Goal: Task Accomplishment & Management: Use online tool/utility

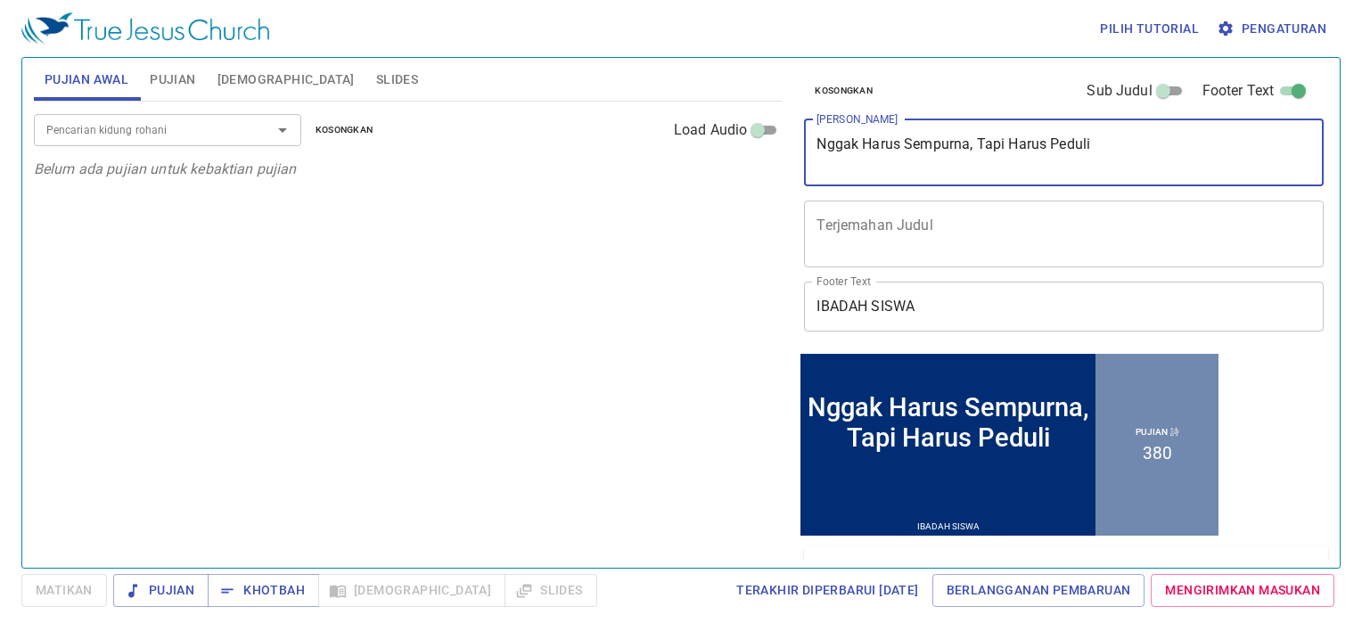
click at [1091, 153] on textarea "Nggak Harus Sempurna, Tapi Harus Peduli" at bounding box center [1063, 152] width 495 height 34
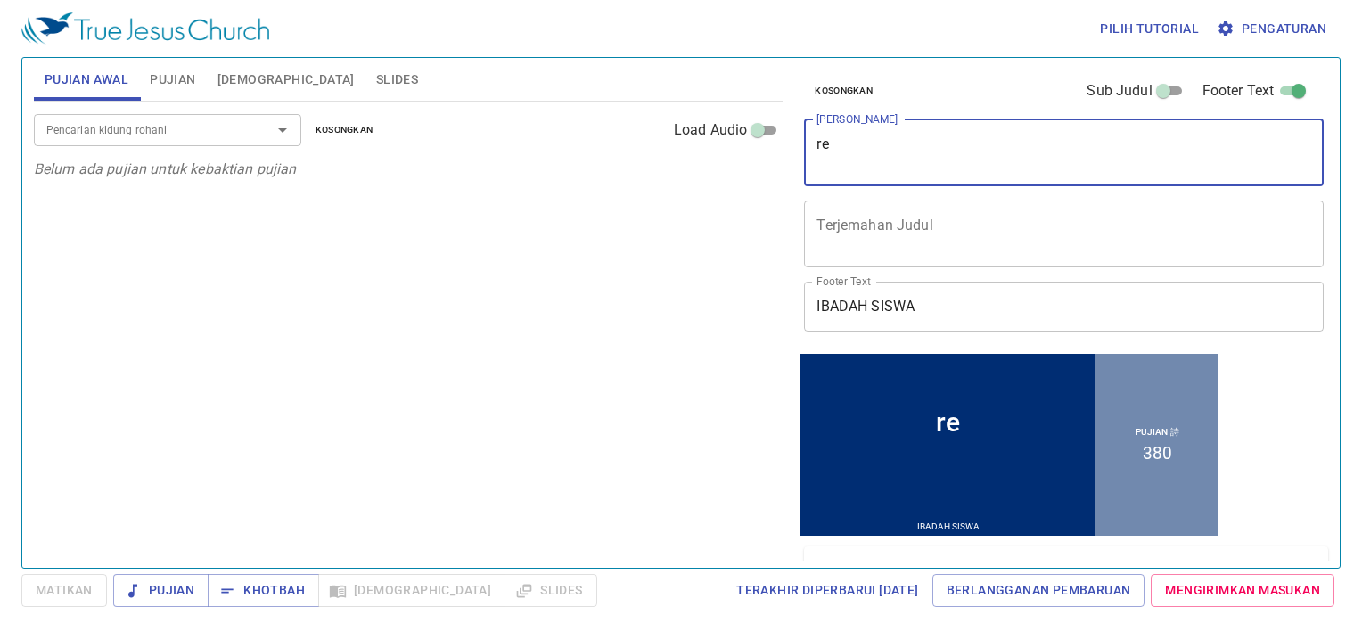
type textarea "r"
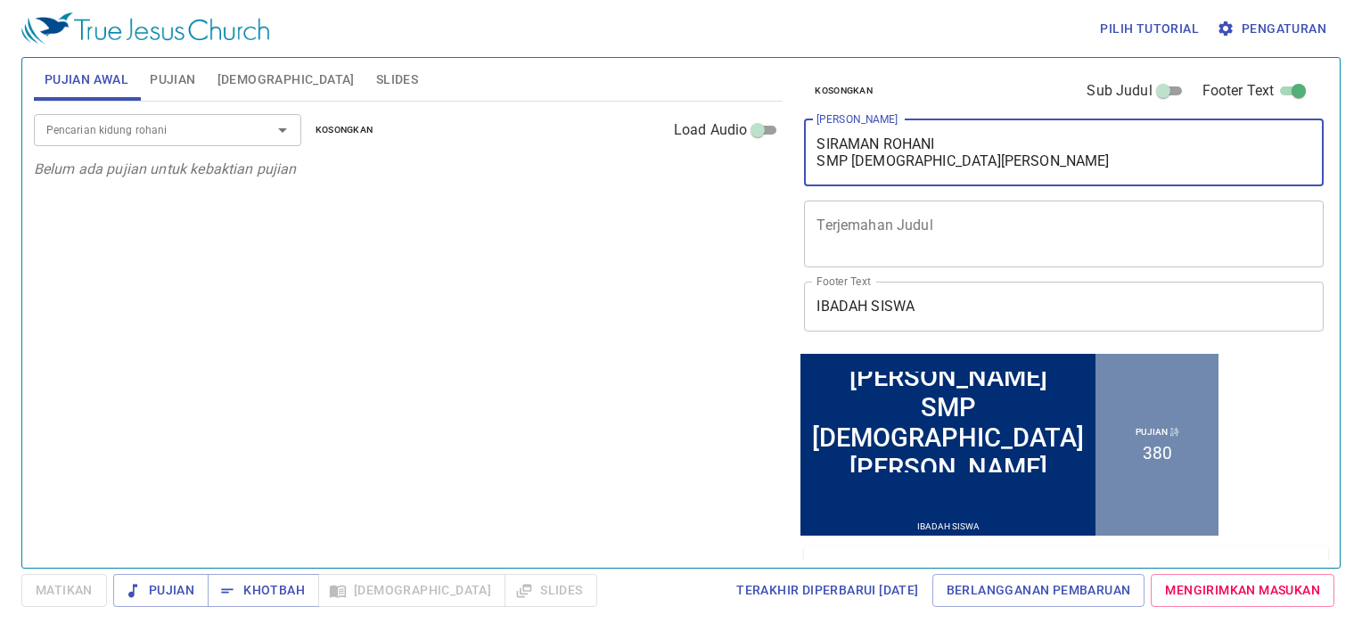
type textarea "SIRAMAN ROHANI SMP [DEMOGRAPHIC_DATA][PERSON_NAME]"
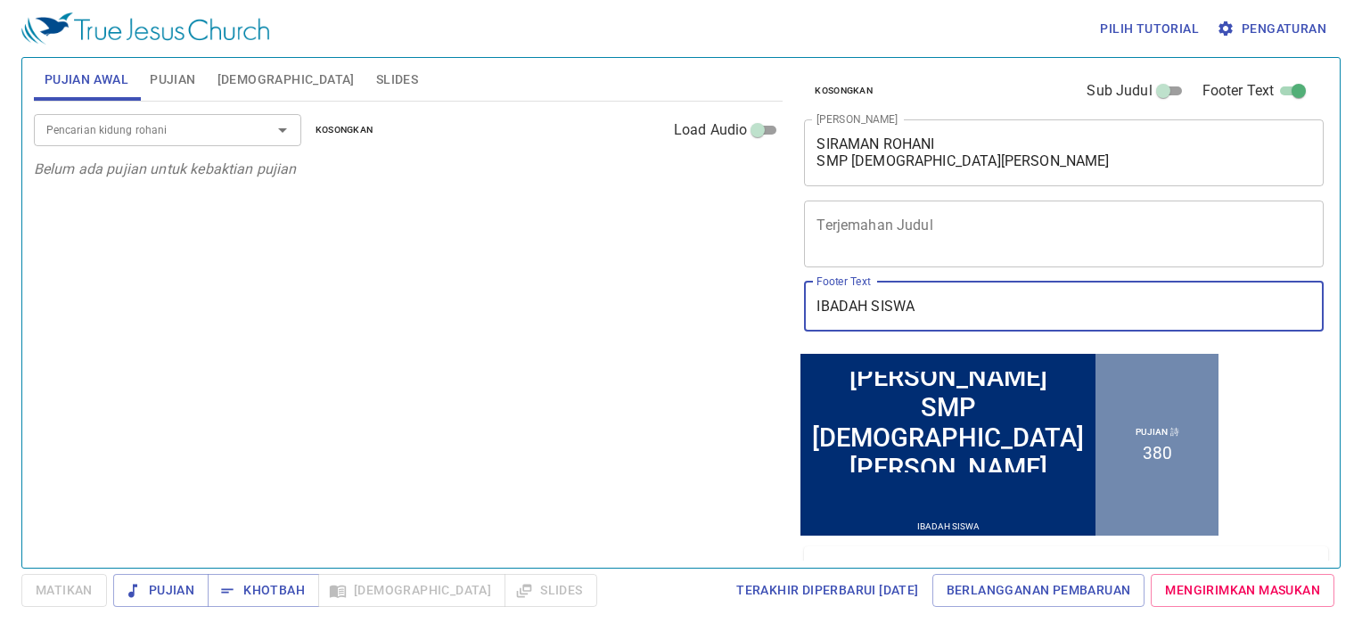
click at [946, 316] on input "IBADAH SISWA" at bounding box center [1064, 307] width 520 height 50
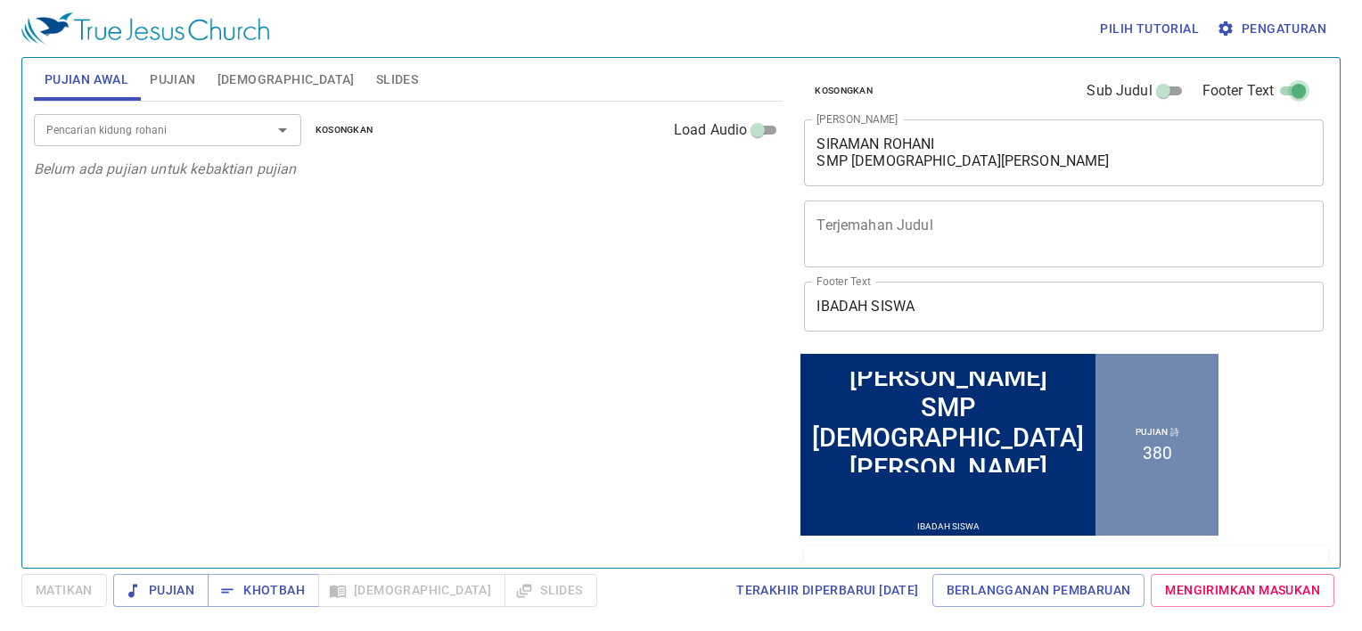
click at [1276, 90] on input "Footer Text" at bounding box center [1299, 94] width 64 height 21
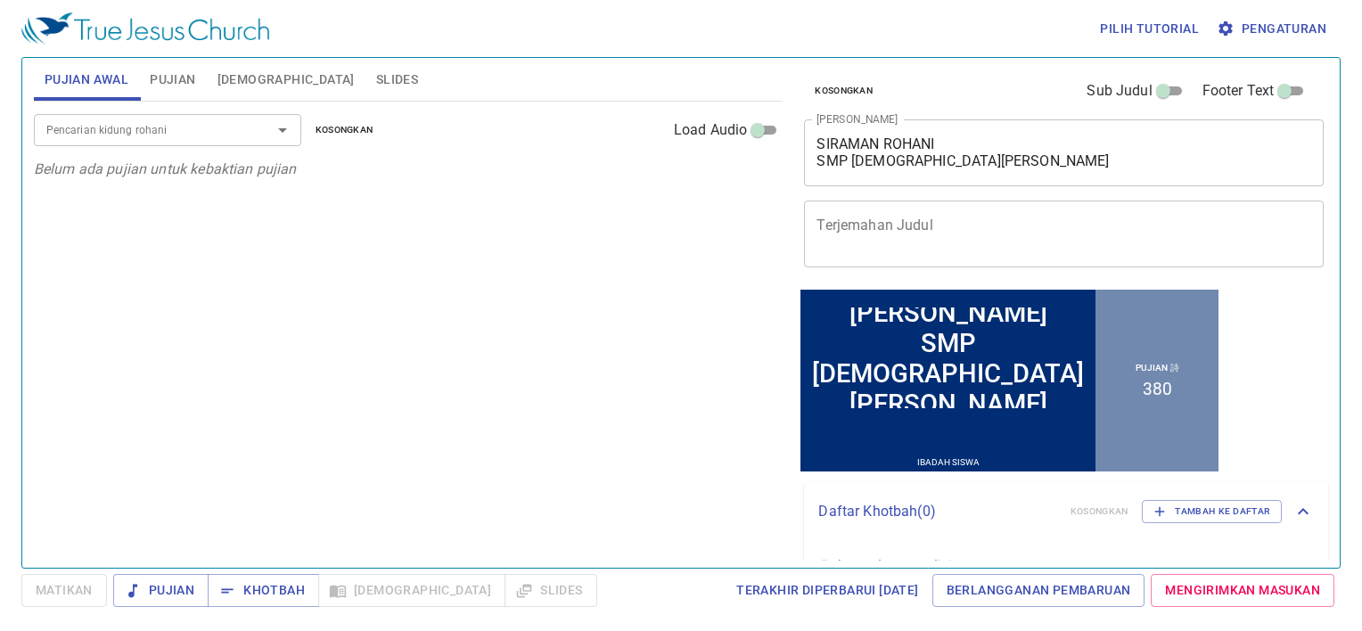
click at [1276, 90] on input "Footer Text" at bounding box center [1284, 94] width 64 height 21
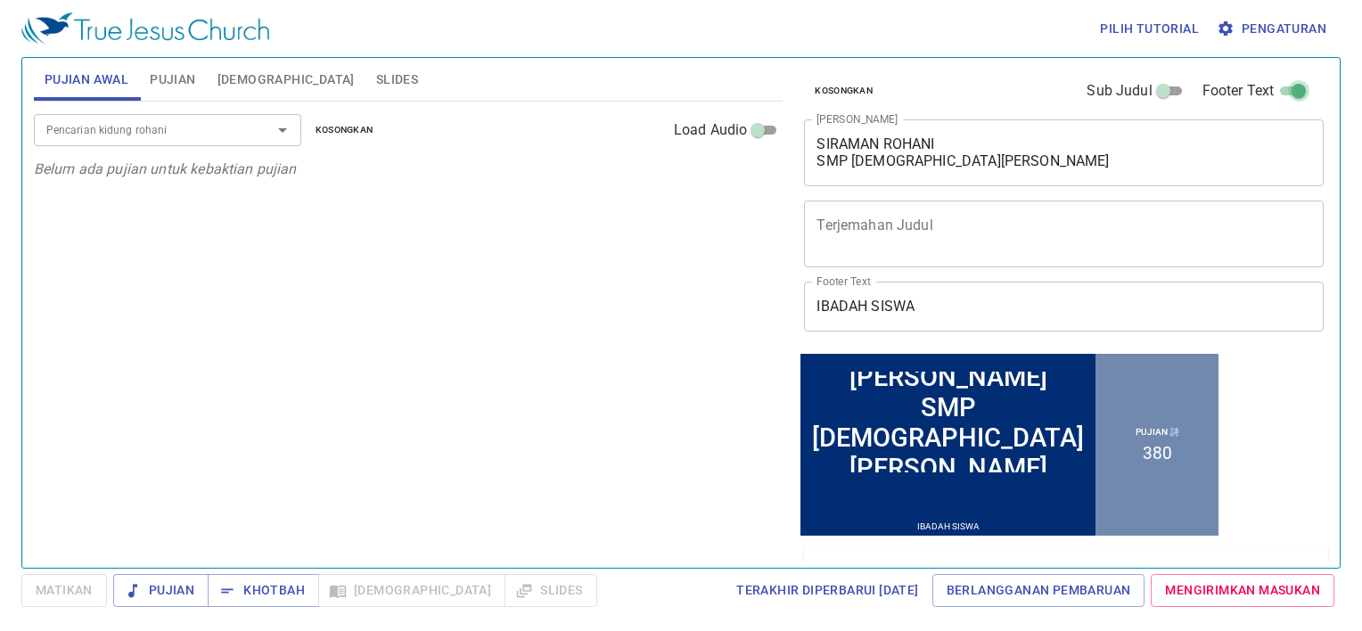
click at [1276, 90] on input "Footer Text" at bounding box center [1299, 94] width 64 height 21
checkbox input "false"
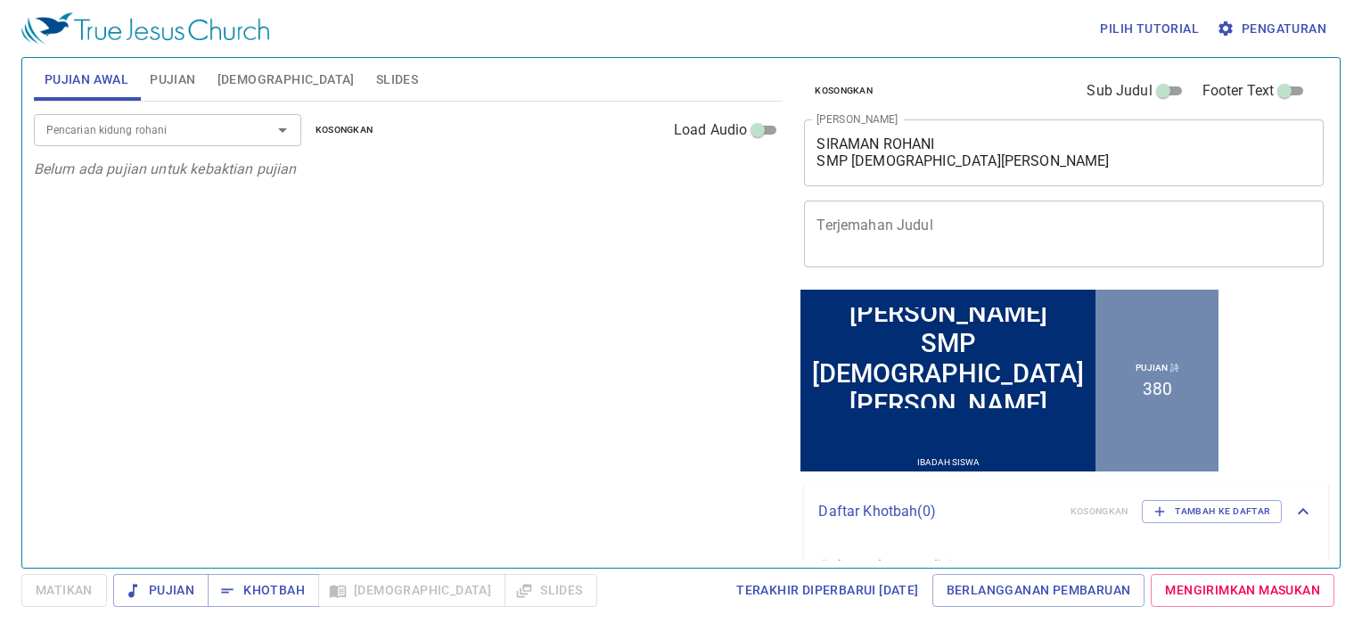
click at [959, 440] on div at bounding box center [947, 429] width 295 height 45
click at [1160, 89] on input "Sub Judul" at bounding box center [1163, 94] width 64 height 21
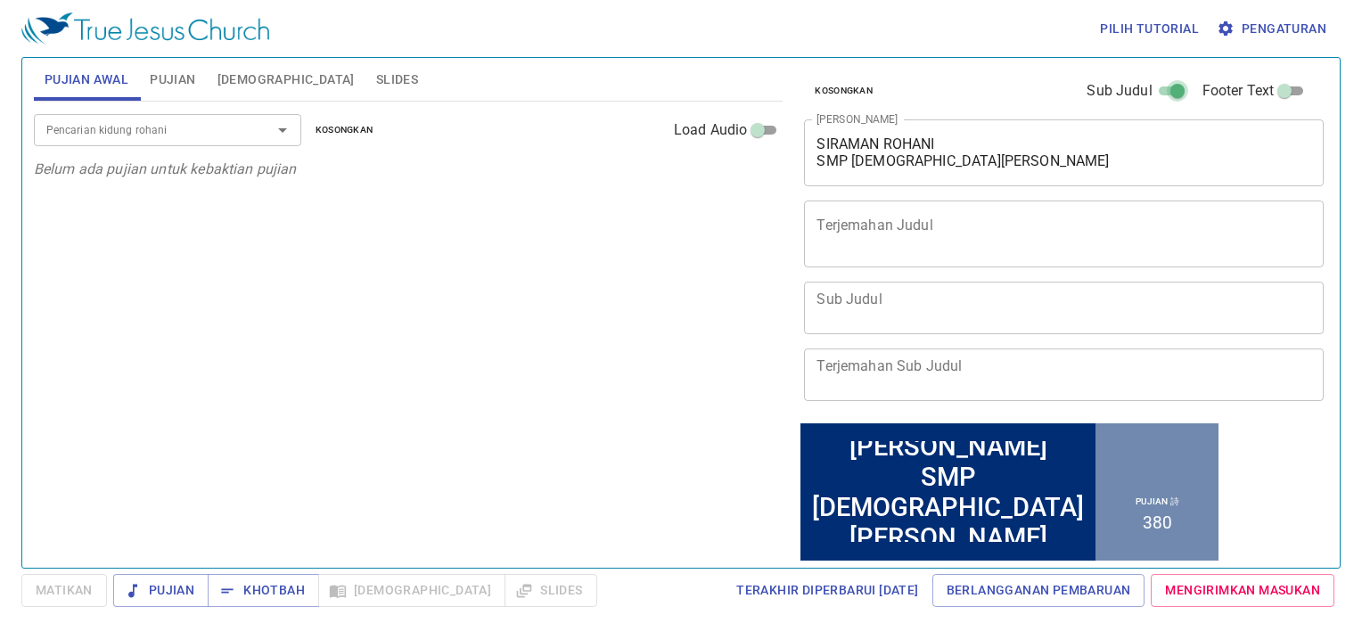
click at [1160, 89] on input "Sub Judul" at bounding box center [1177, 94] width 64 height 21
checkbox input "false"
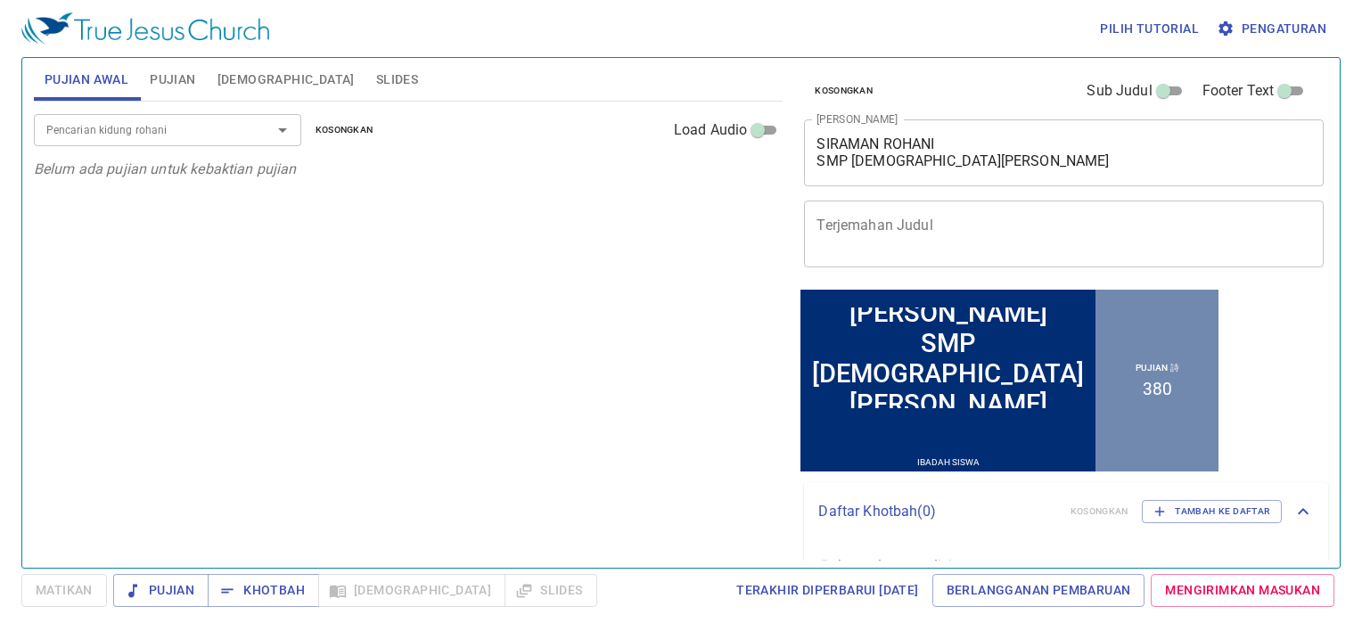
click at [1274, 82] on span at bounding box center [1292, 90] width 36 height 21
click at [1262, 84] on input "Footer Text" at bounding box center [1284, 94] width 64 height 21
checkbox input "true"
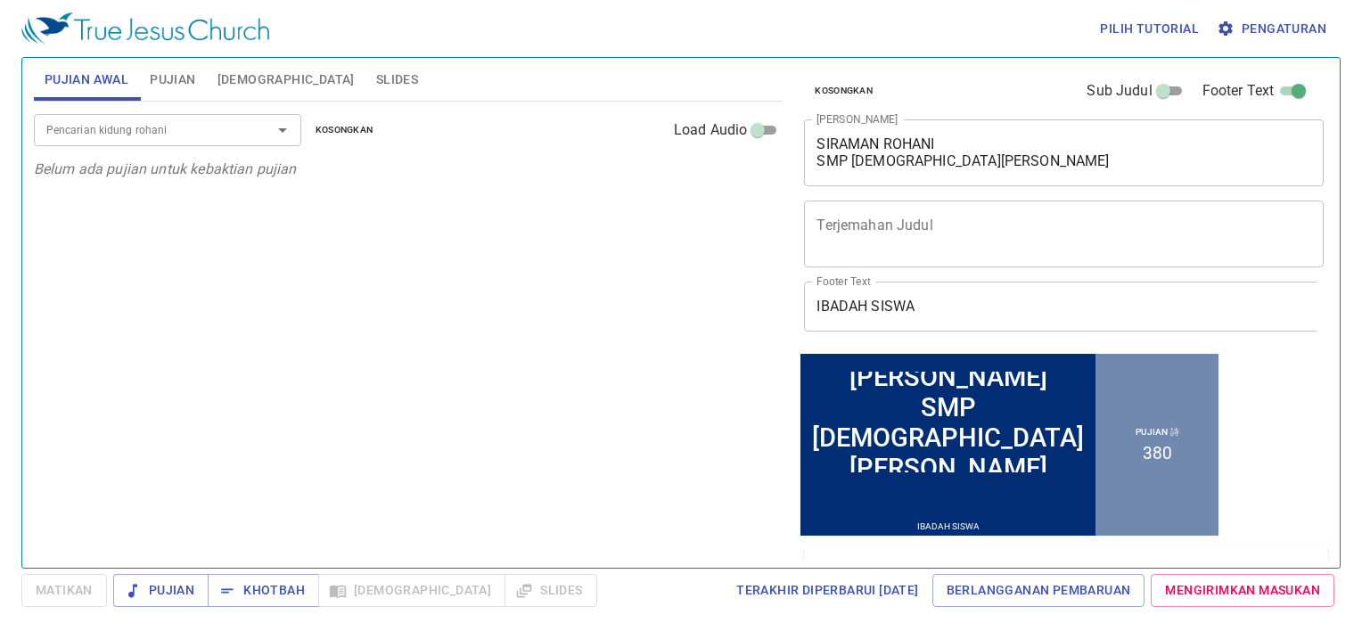
scroll to position [4, 0]
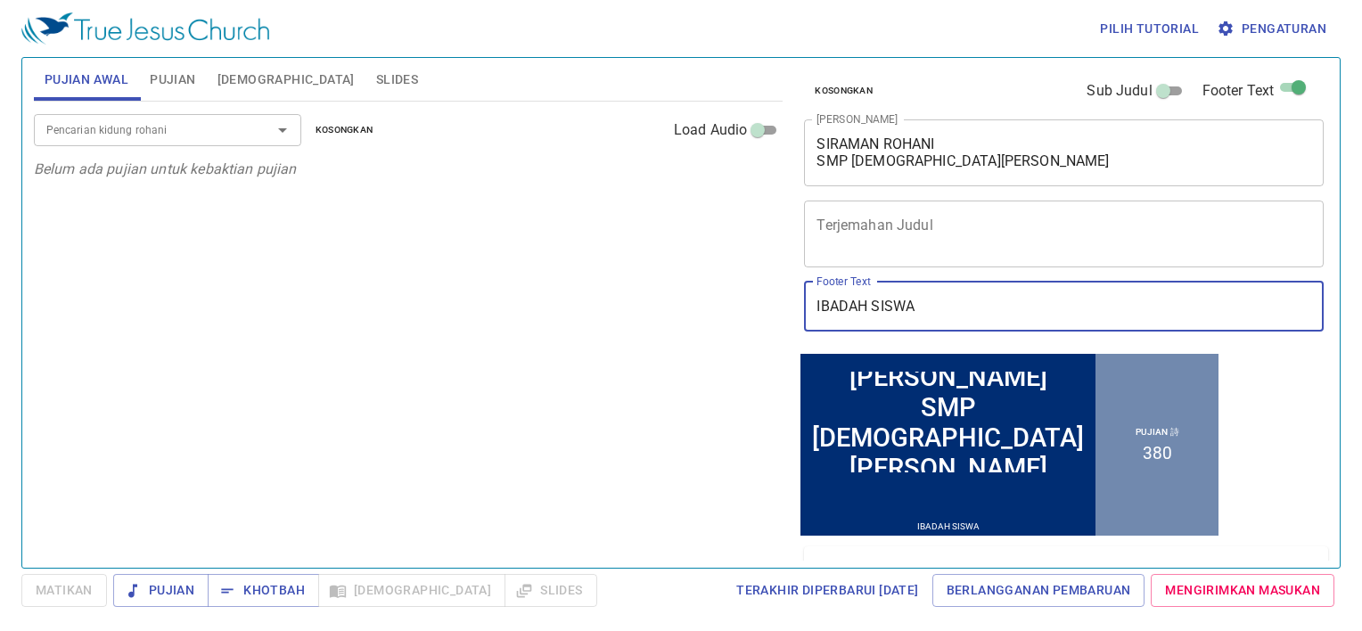
click at [971, 311] on input "IBADAH SISWA" at bounding box center [1064, 307] width 520 height 50
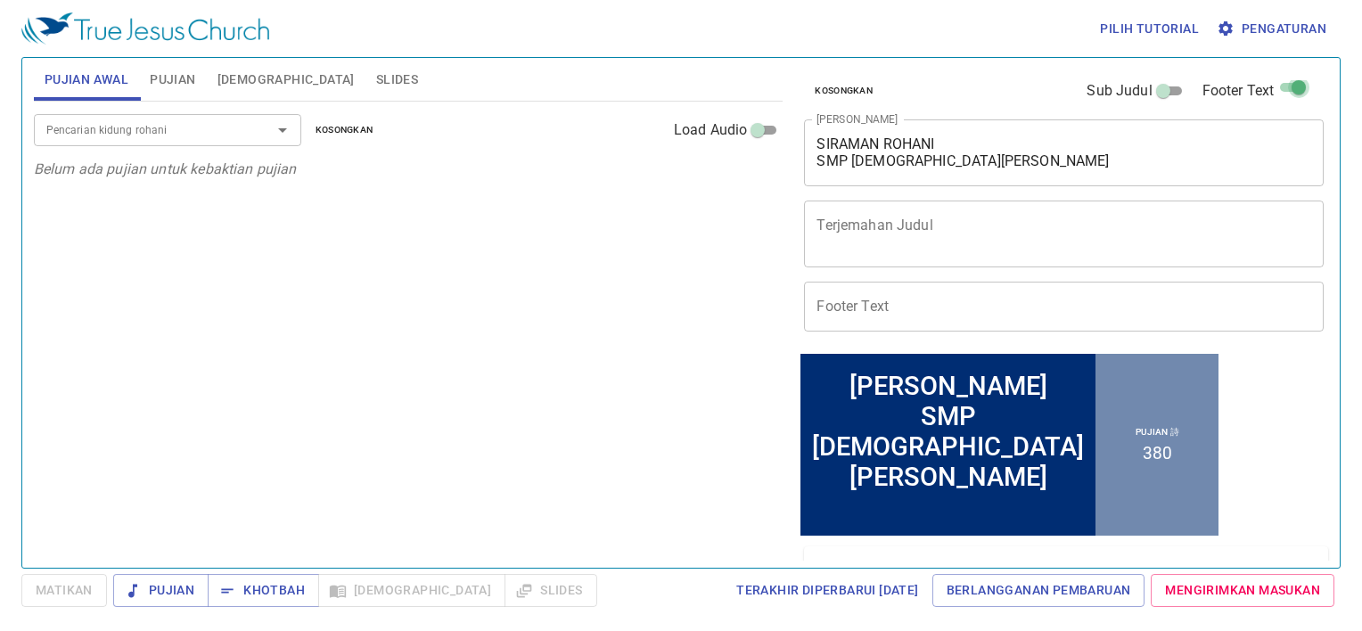
click at [1287, 80] on input "Footer Text" at bounding box center [1299, 90] width 64 height 21
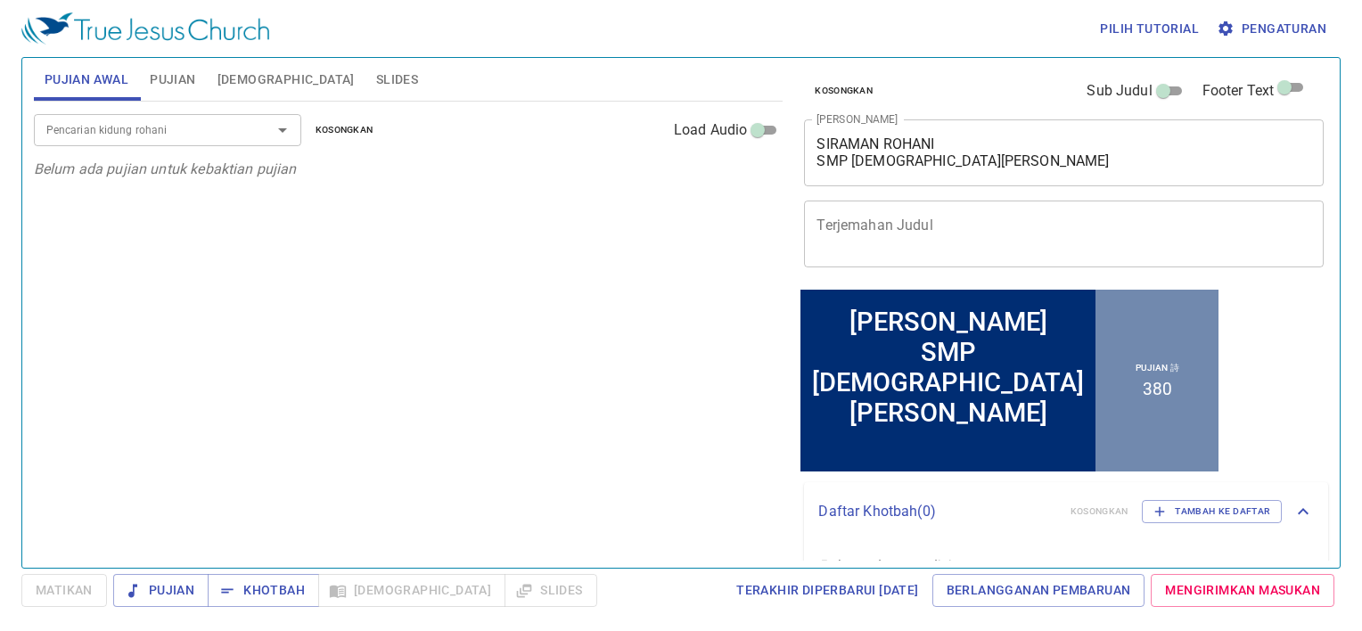
click at [1287, 76] on div "Kosongkan Sub Judul Footer Text" at bounding box center [1057, 91] width 520 height 43
click at [1283, 83] on input "Footer Text" at bounding box center [1284, 90] width 64 height 21
checkbox input "true"
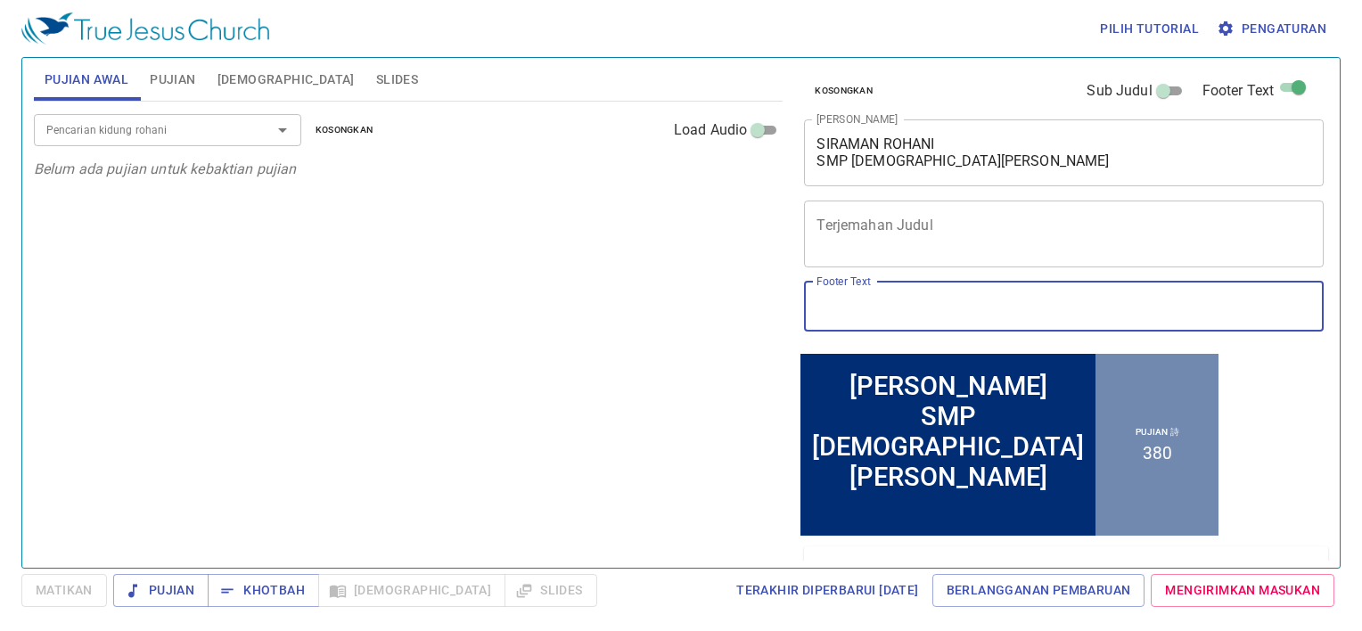
click at [905, 316] on input "Footer Text" at bounding box center [1064, 307] width 520 height 50
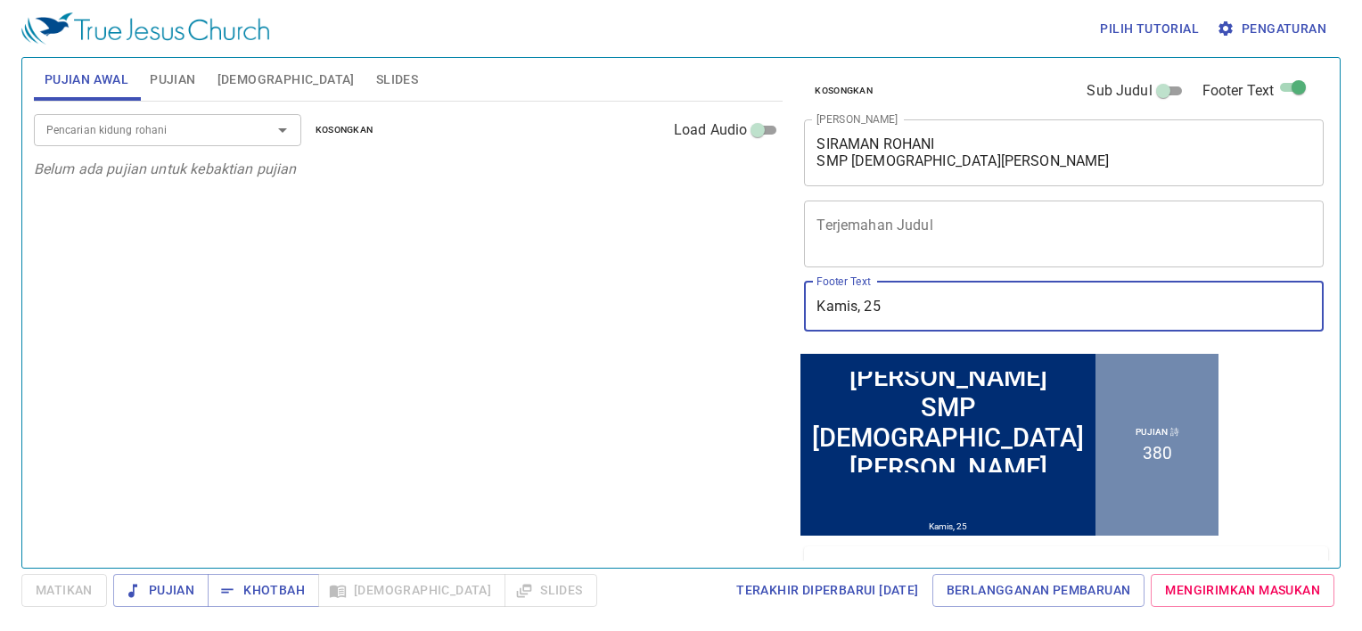
type input "Kamis, 25 S"
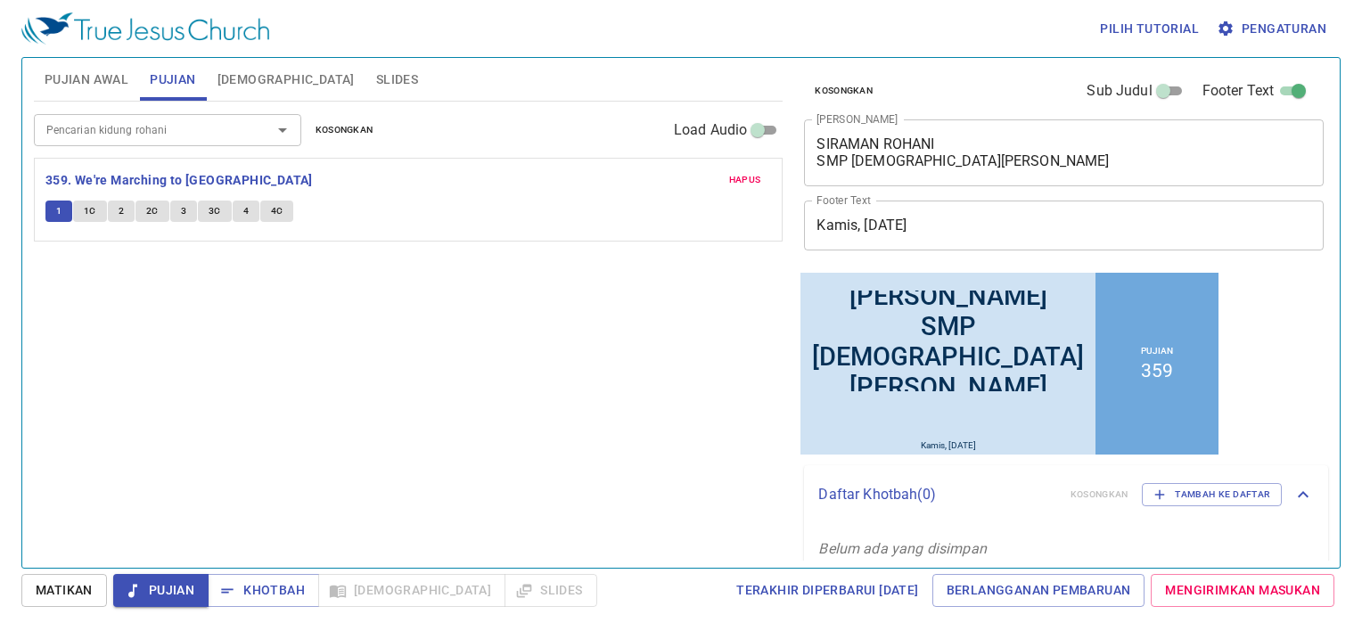
scroll to position [4, 0]
click at [747, 178] on span "Hapus" at bounding box center [745, 180] width 32 height 16
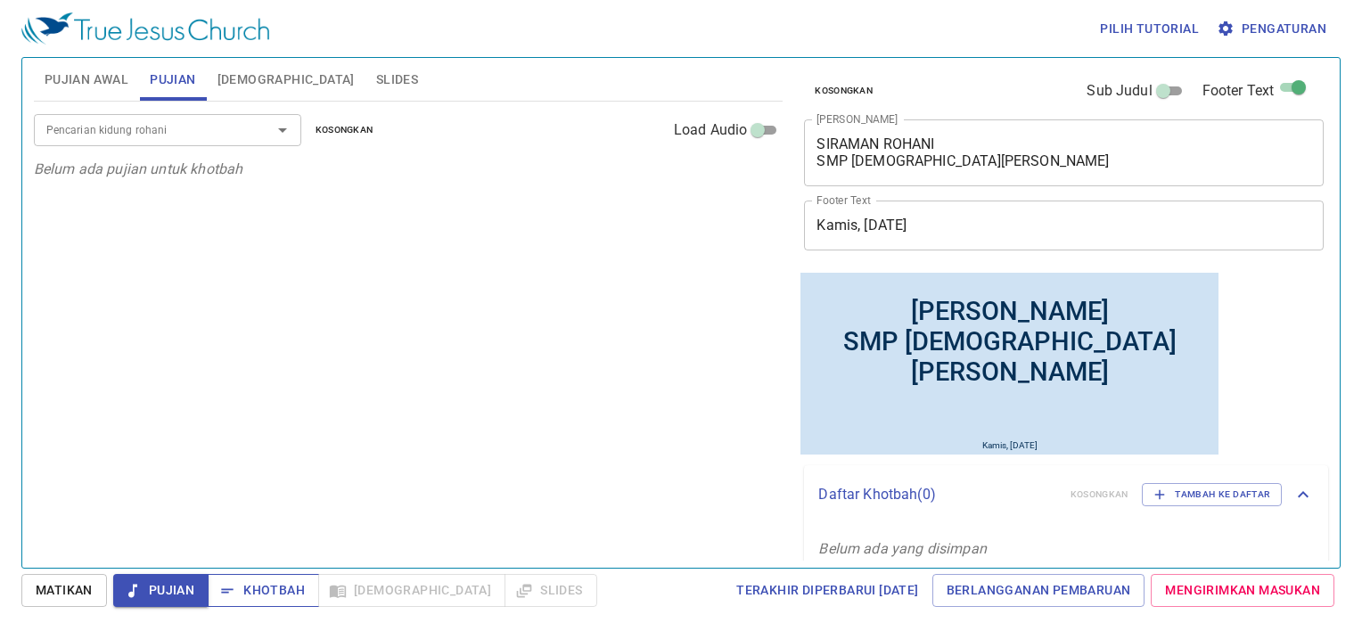
click at [267, 585] on span "Khotbah" at bounding box center [263, 590] width 83 height 22
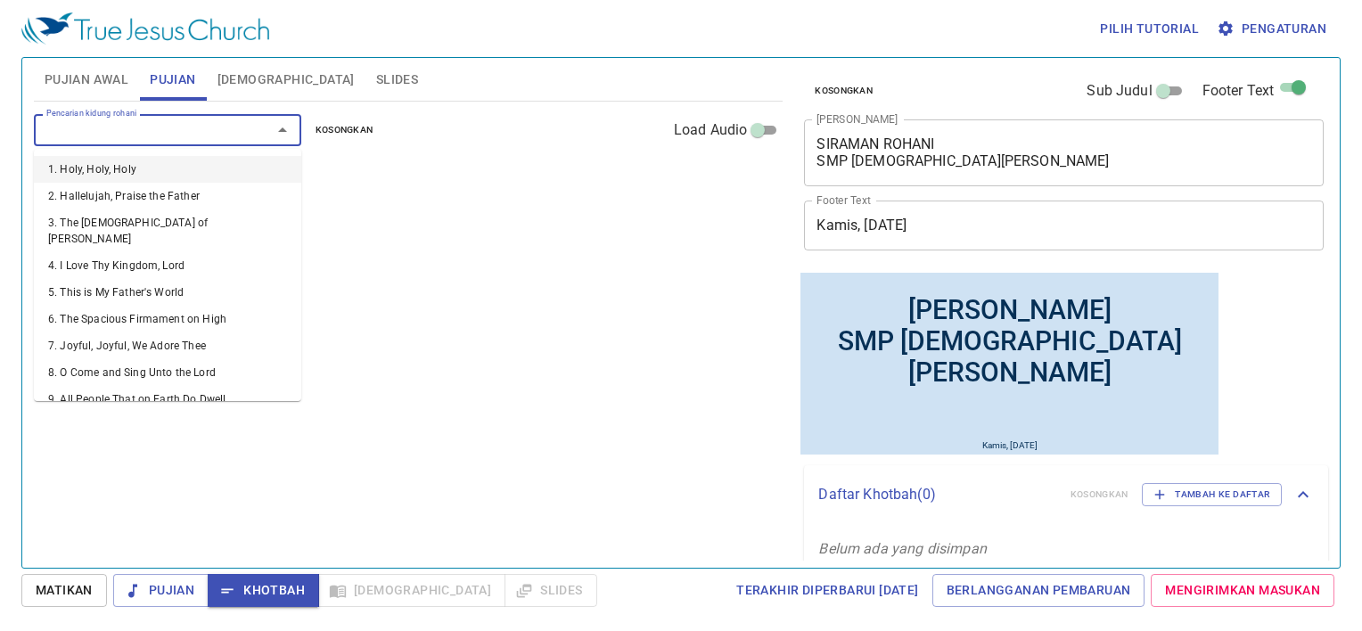
click at [131, 132] on input "Pencarian kidung rohani" at bounding box center [141, 129] width 204 height 20
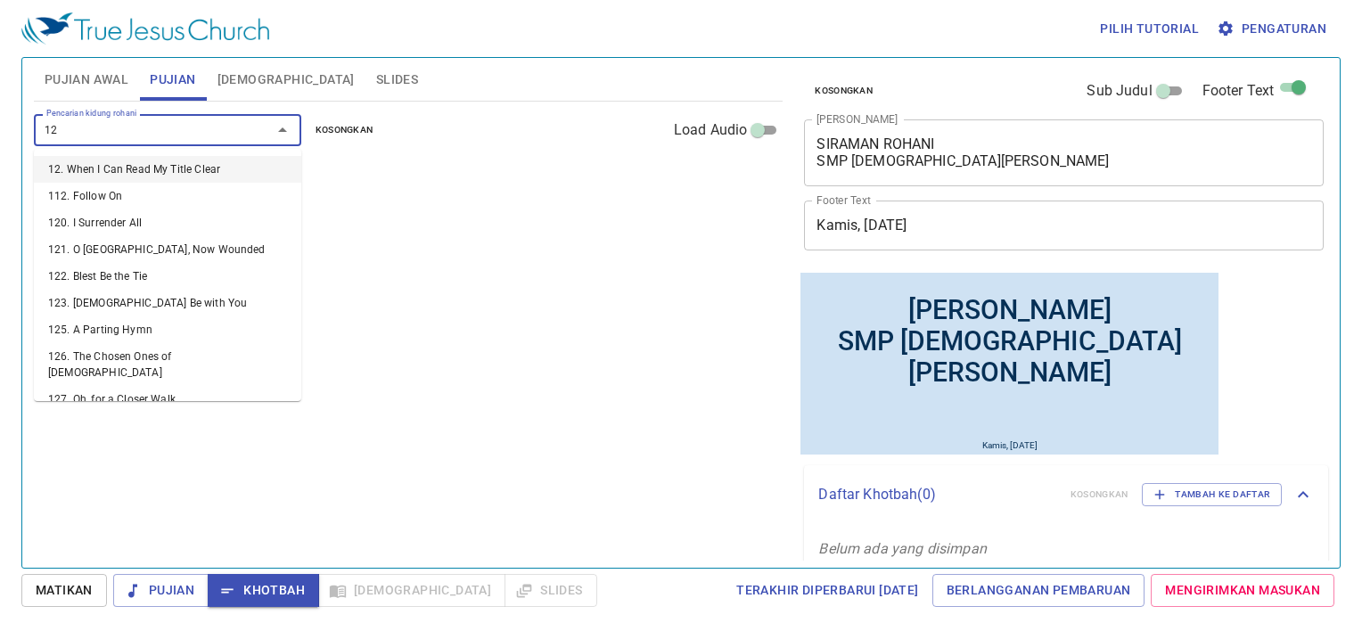
type input "126"
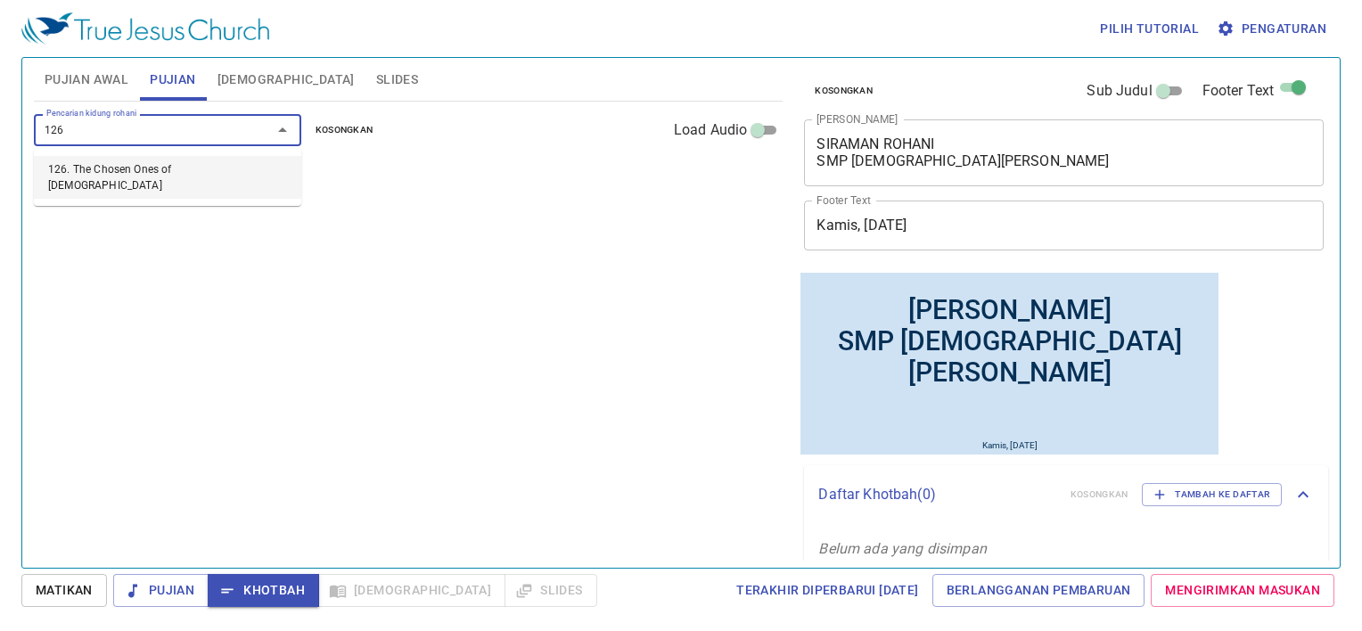
click at [151, 170] on li "126. The Chosen Ones of [DEMOGRAPHIC_DATA]" at bounding box center [167, 177] width 267 height 43
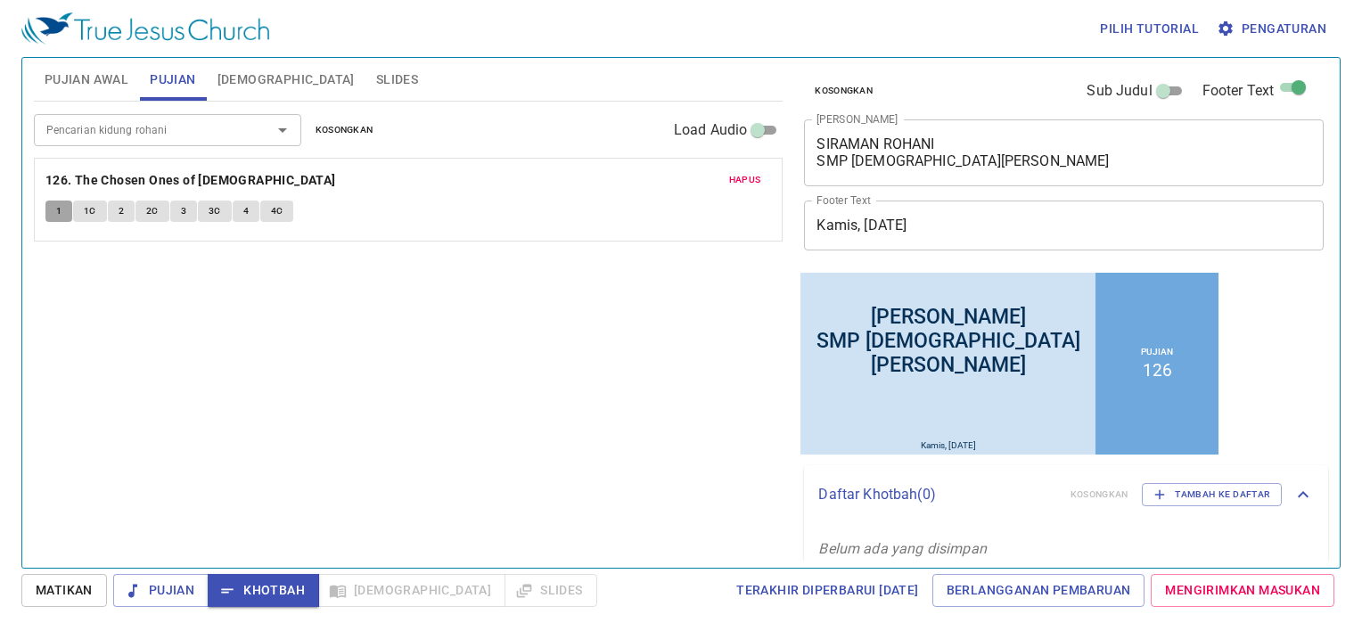
click at [59, 209] on span "1" at bounding box center [58, 211] width 5 height 16
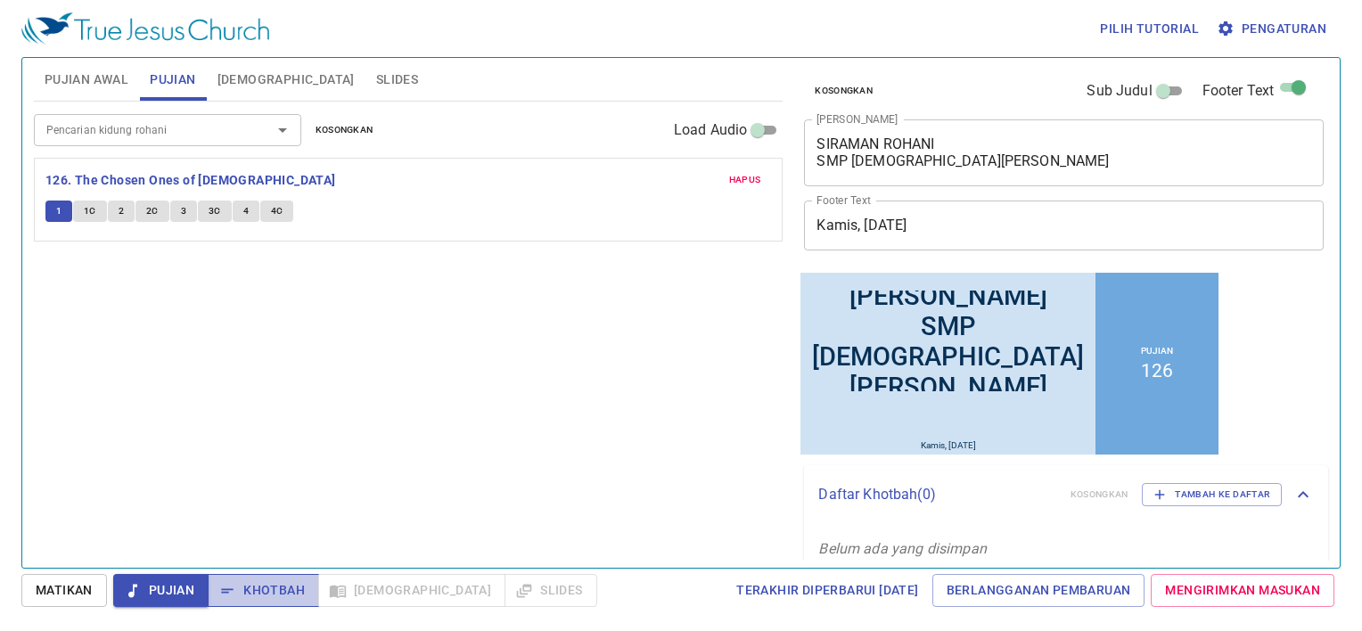
click at [267, 590] on span "Khotbah" at bounding box center [263, 590] width 83 height 22
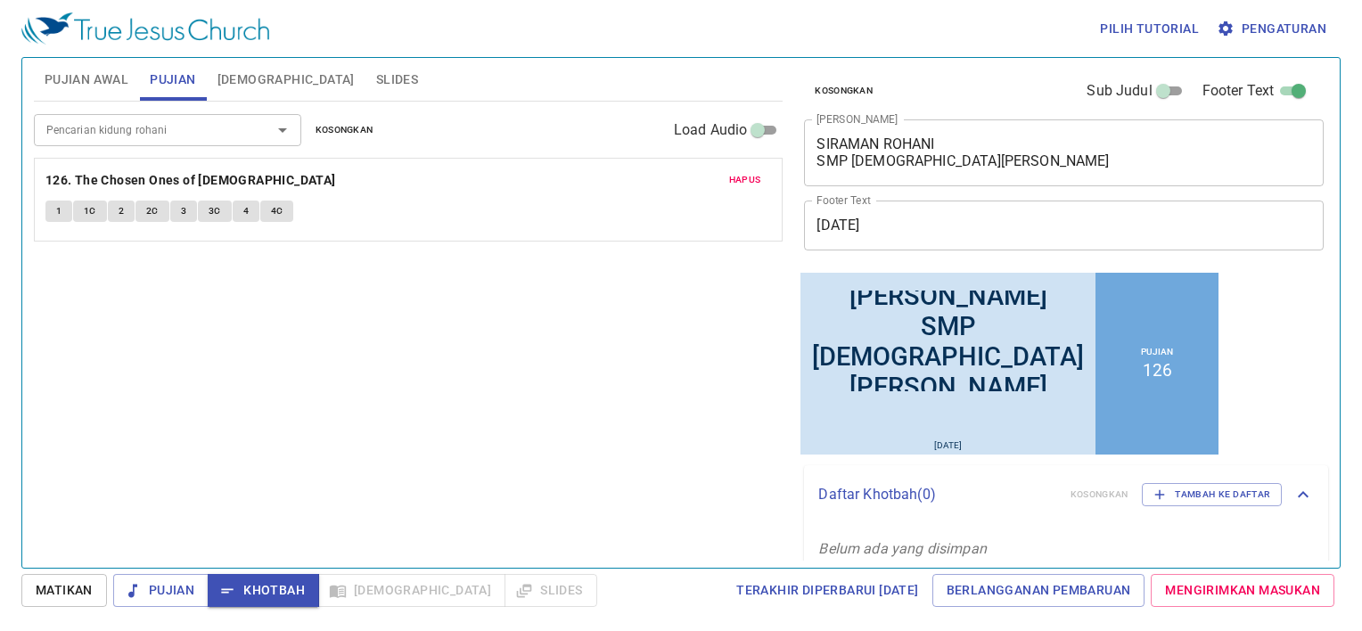
scroll to position [4, 0]
